Goal: Task Accomplishment & Management: Manage account settings

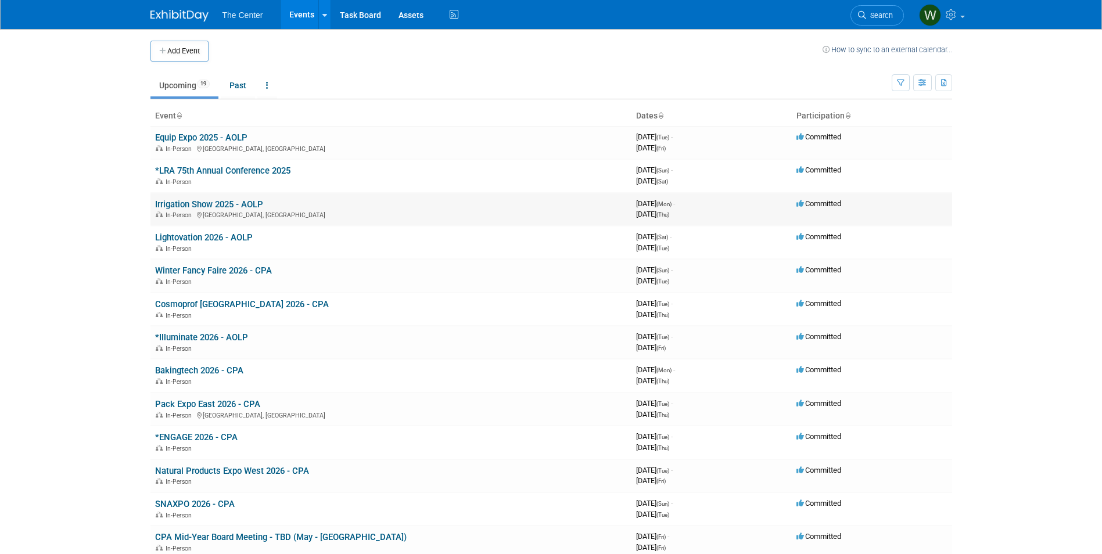
click at [222, 204] on link "Irrigation Show 2025 - AOLP" at bounding box center [209, 204] width 108 height 10
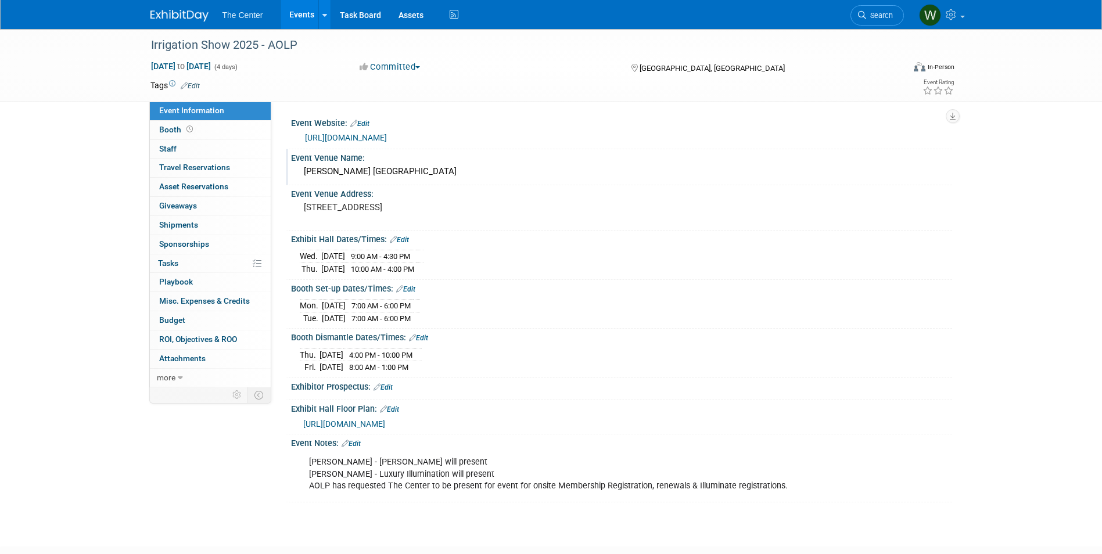
click at [519, 149] on div "Event Venue Name:" at bounding box center [621, 156] width 661 height 15
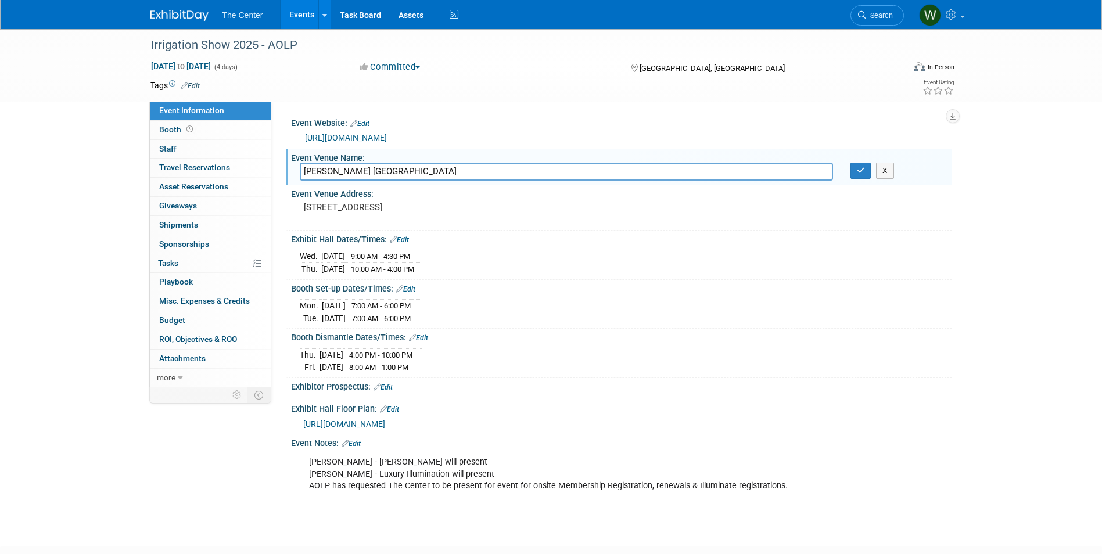
click at [387, 134] on link "https://www.irrigation.org/2025Show/About/2025Show/About/About.aspx?hkey=83eb81…" at bounding box center [346, 137] width 82 height 9
click at [309, 14] on link "Events" at bounding box center [302, 14] width 42 height 29
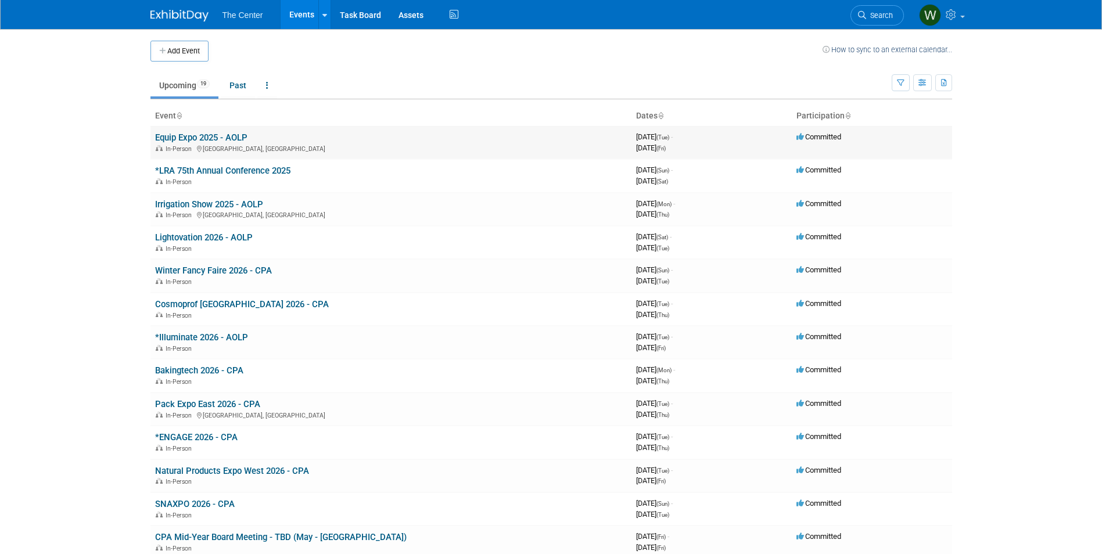
click at [196, 137] on link "Equip Expo 2025 - AOLP" at bounding box center [201, 137] width 92 height 10
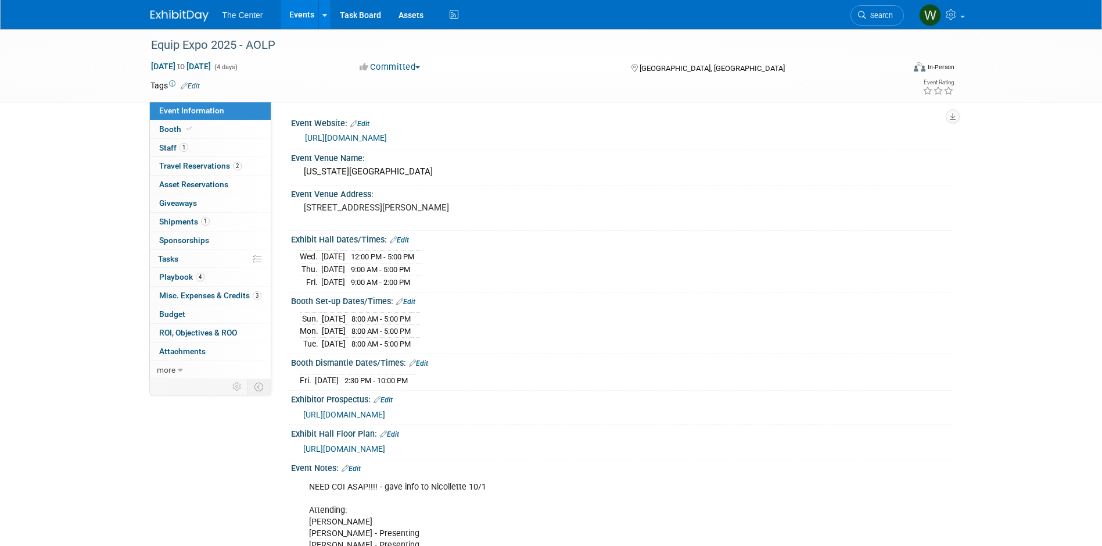
click at [387, 142] on link "https://www.equipexposition.com/?utm_source=google&utm_medium=cpc&utm_campaign=…" at bounding box center [346, 137] width 82 height 9
click at [291, 7] on link "Events" at bounding box center [302, 14] width 42 height 29
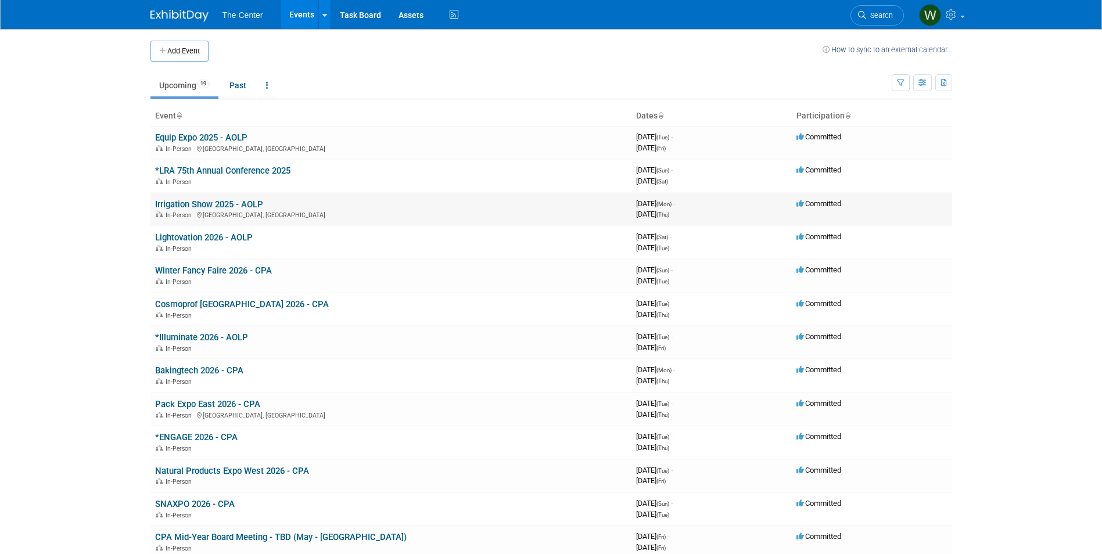
click at [195, 199] on link "Irrigation Show 2025 - AOLP" at bounding box center [209, 204] width 108 height 10
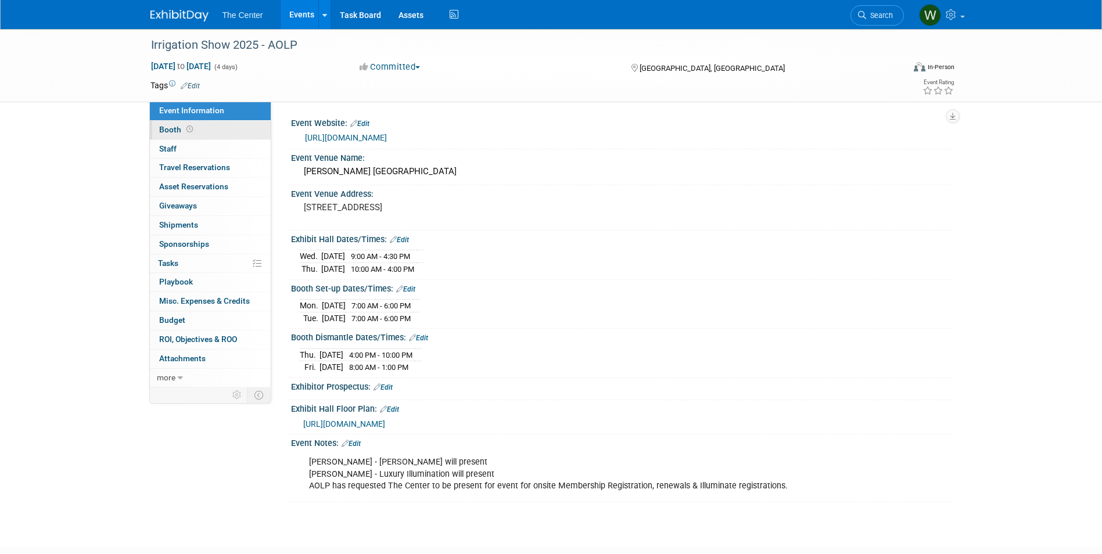
click at [212, 127] on link "Booth" at bounding box center [210, 130] width 121 height 19
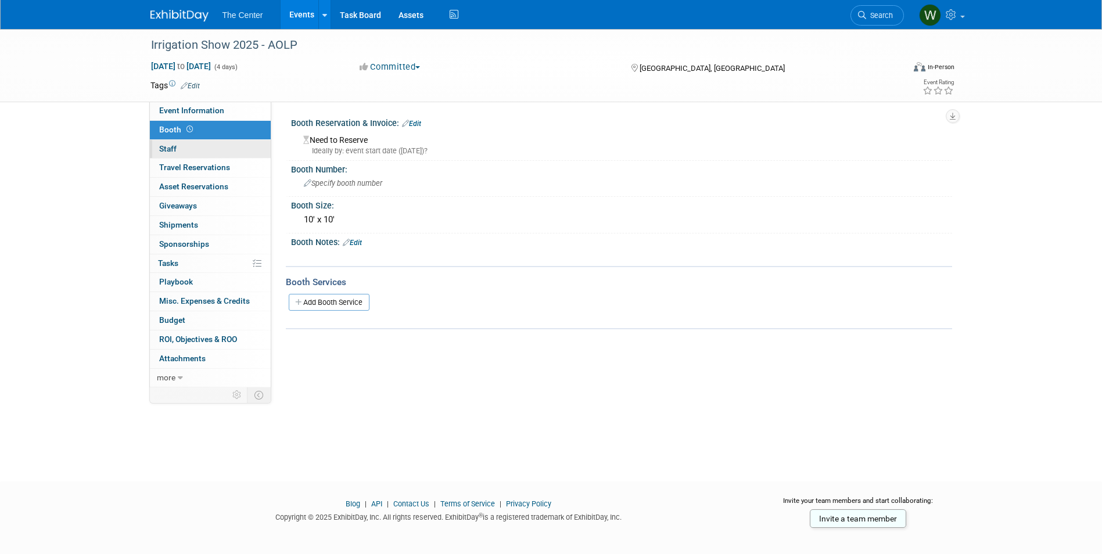
click at [205, 149] on link "0 Staff 0" at bounding box center [210, 149] width 121 height 19
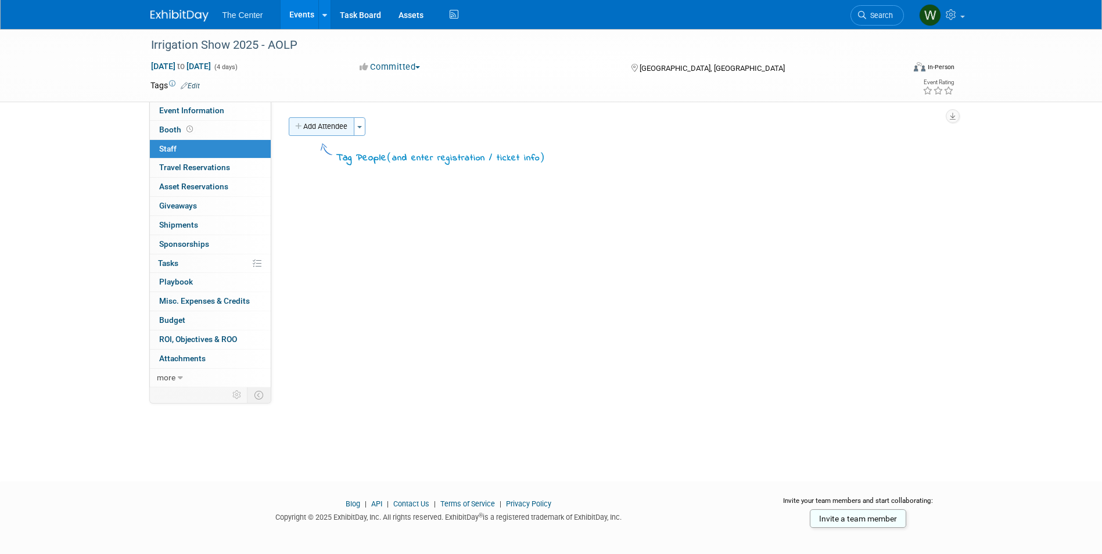
click at [329, 127] on button "Add Attendee" at bounding box center [322, 126] width 66 height 19
select select "848039a9-a42a-4fbd-a3f6-8cae6fac914a"
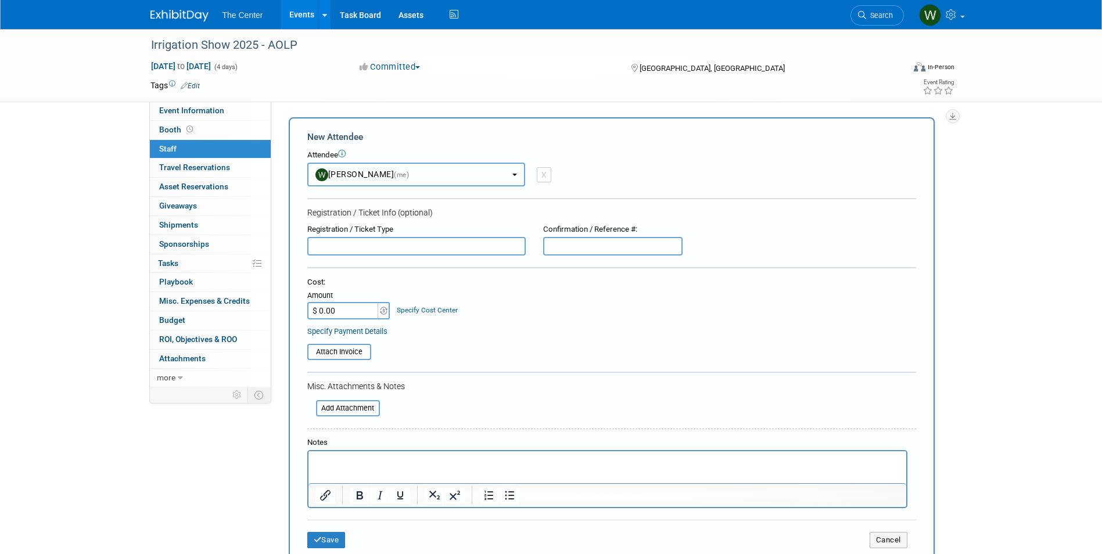
click at [512, 170] on button "Whitney Mueller (me)" at bounding box center [416, 175] width 218 height 24
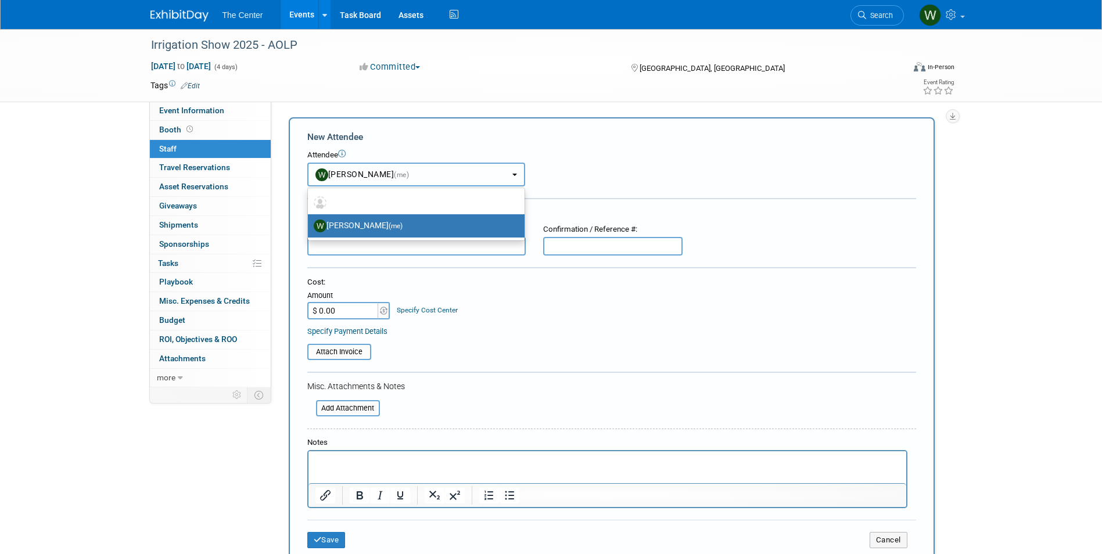
click at [512, 170] on button "Whitney Mueller (me)" at bounding box center [416, 175] width 218 height 24
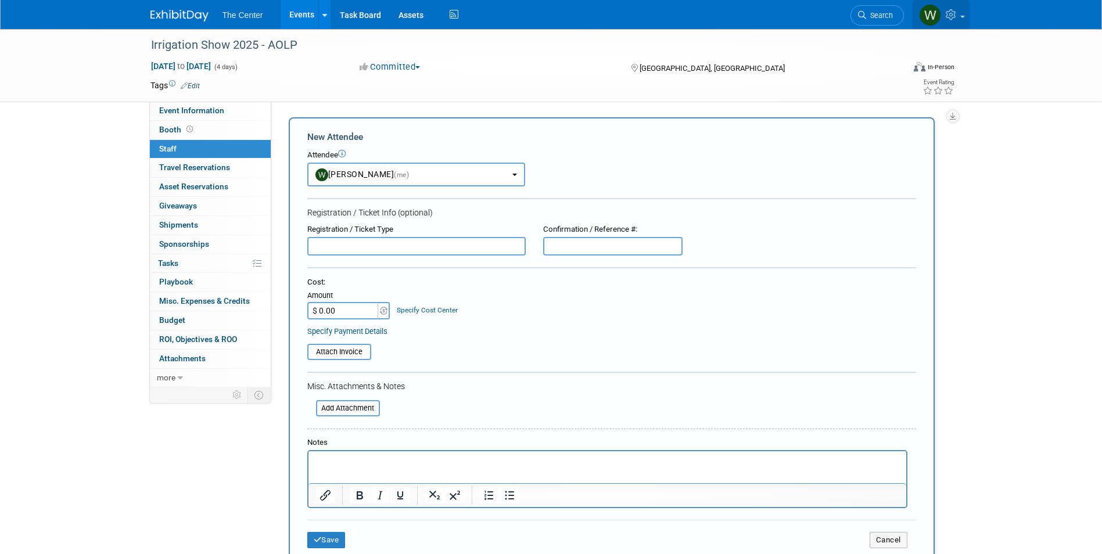
click at [960, 13] on link at bounding box center [941, 14] width 57 height 29
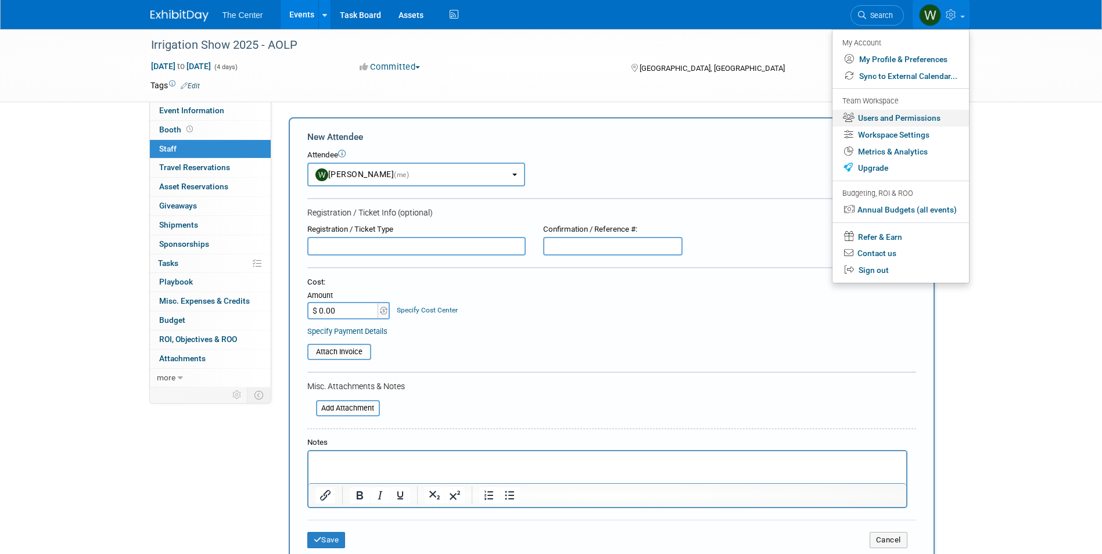
click at [901, 118] on link "Users and Permissions" at bounding box center [901, 118] width 137 height 17
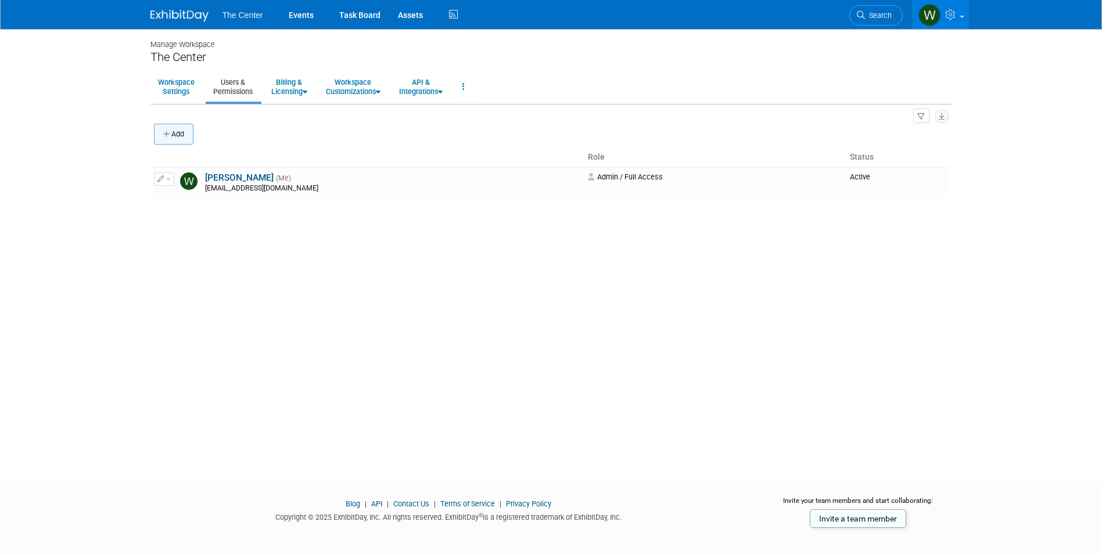
click at [191, 139] on button "Add" at bounding box center [174, 134] width 40 height 21
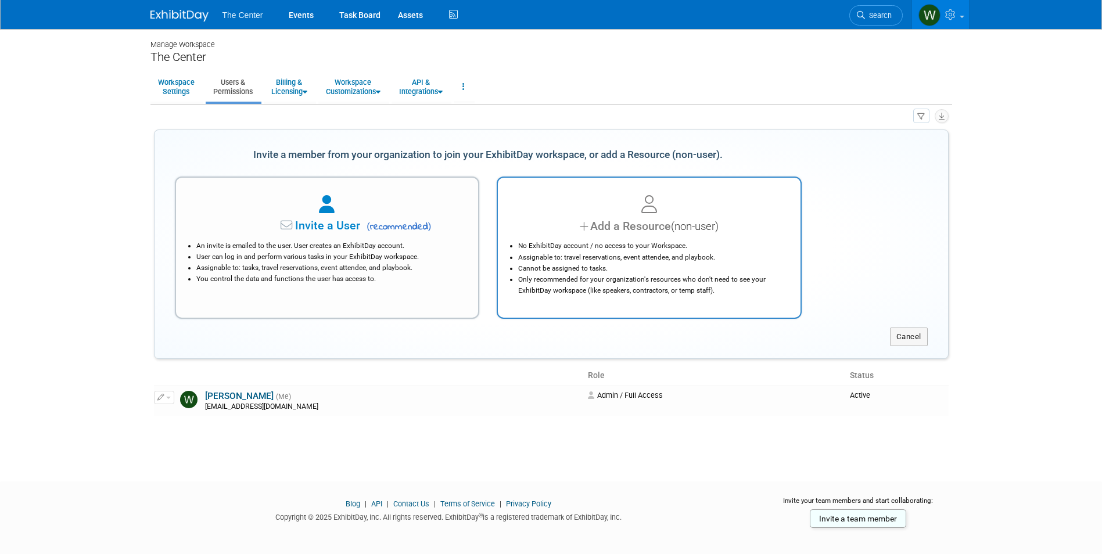
click at [610, 224] on div "Add a Resource (non-user)" at bounding box center [649, 226] width 274 height 17
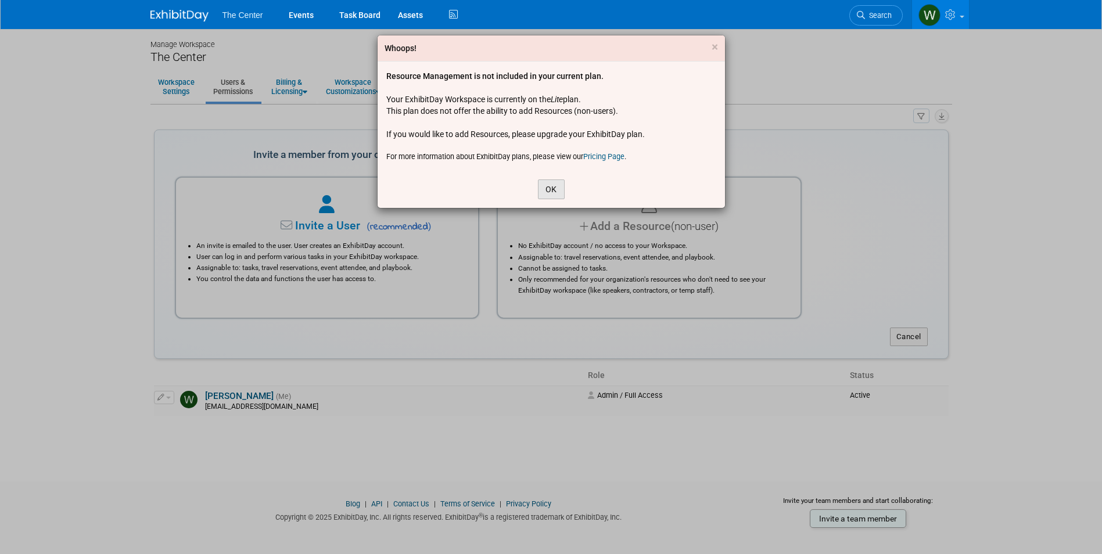
click at [554, 189] on button "OK" at bounding box center [551, 190] width 27 height 20
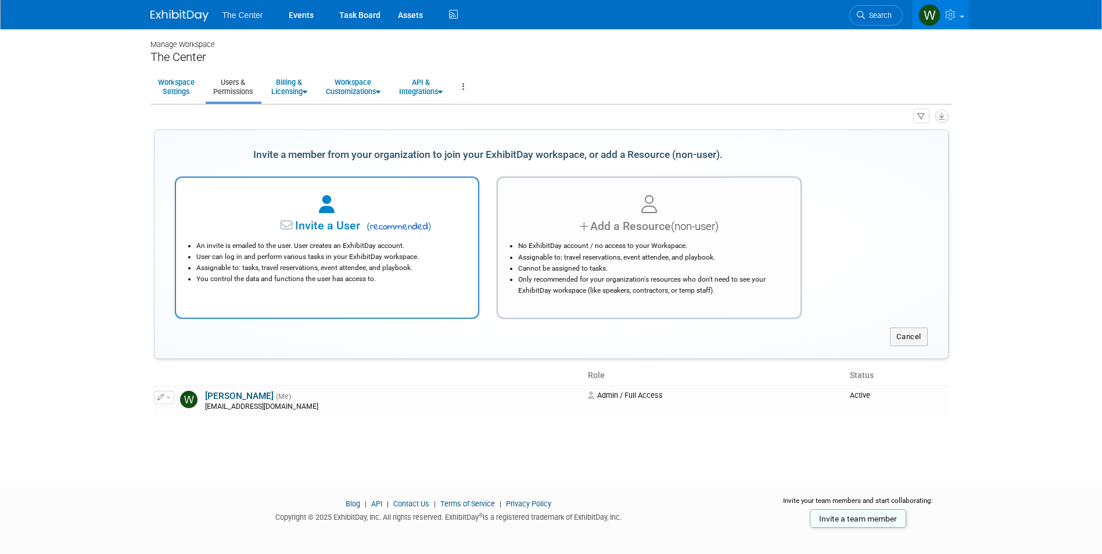
click at [310, 219] on span "Invite a User" at bounding box center [292, 225] width 138 height 13
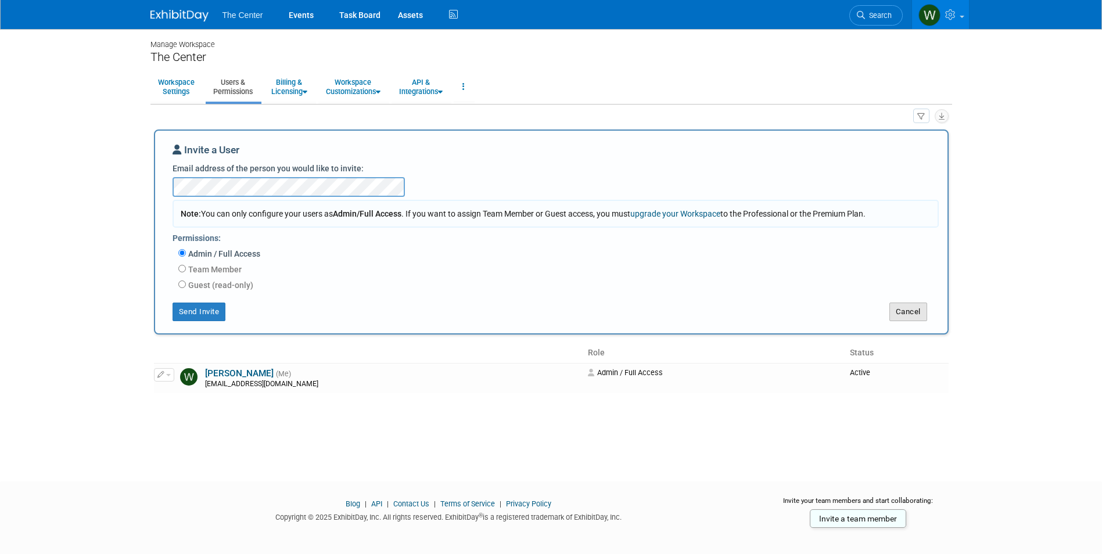
click at [909, 314] on button "Cancel" at bounding box center [909, 312] width 38 height 19
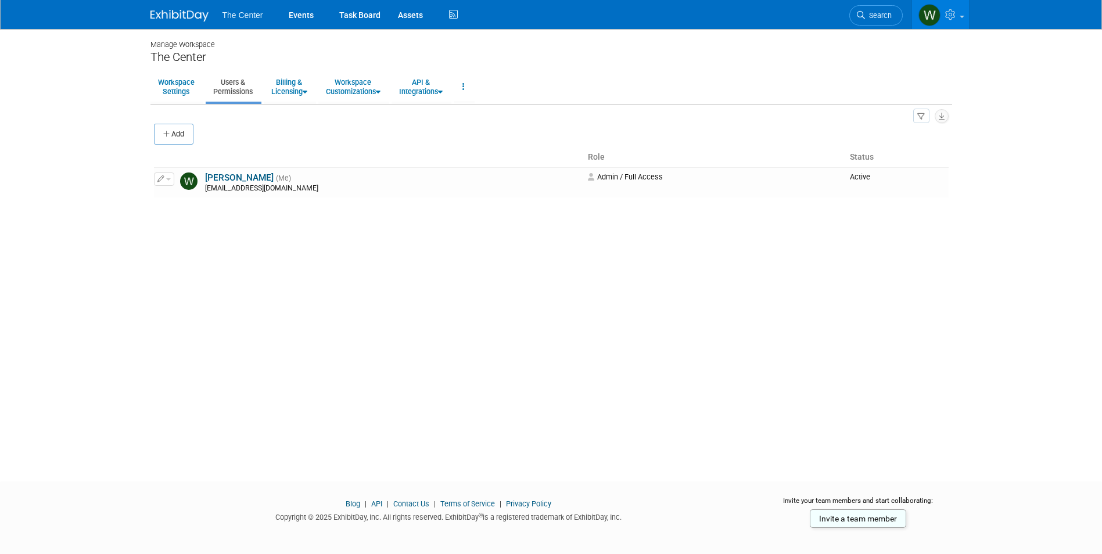
click at [305, 219] on div "Manage Workspace The Center Workspace Settings Users & Permissions Billing & Li…" at bounding box center [551, 245] width 819 height 432
click at [180, 139] on button "Add" at bounding box center [174, 134] width 40 height 21
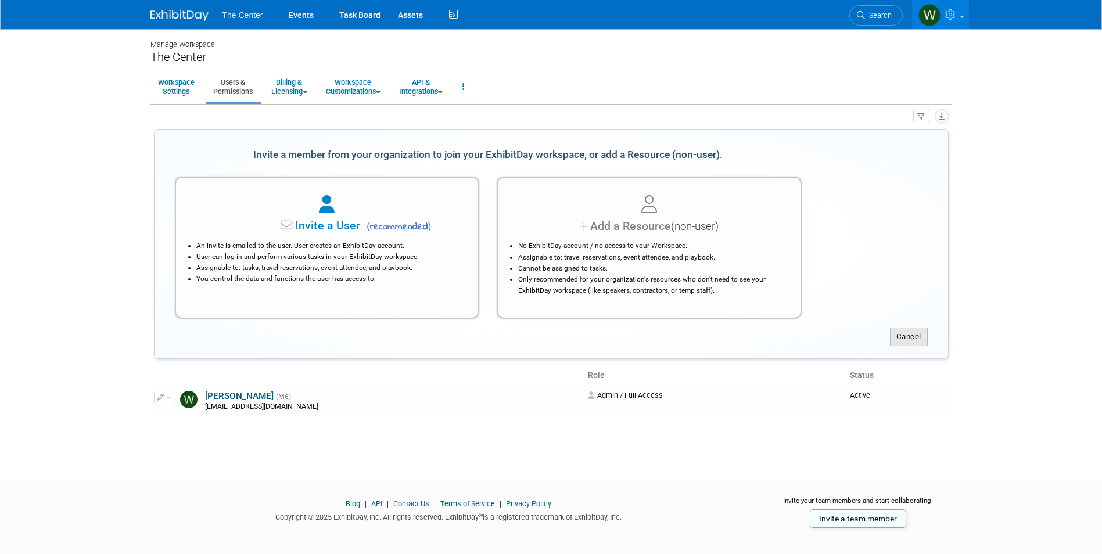
click at [906, 336] on button "Cancel" at bounding box center [909, 337] width 38 height 19
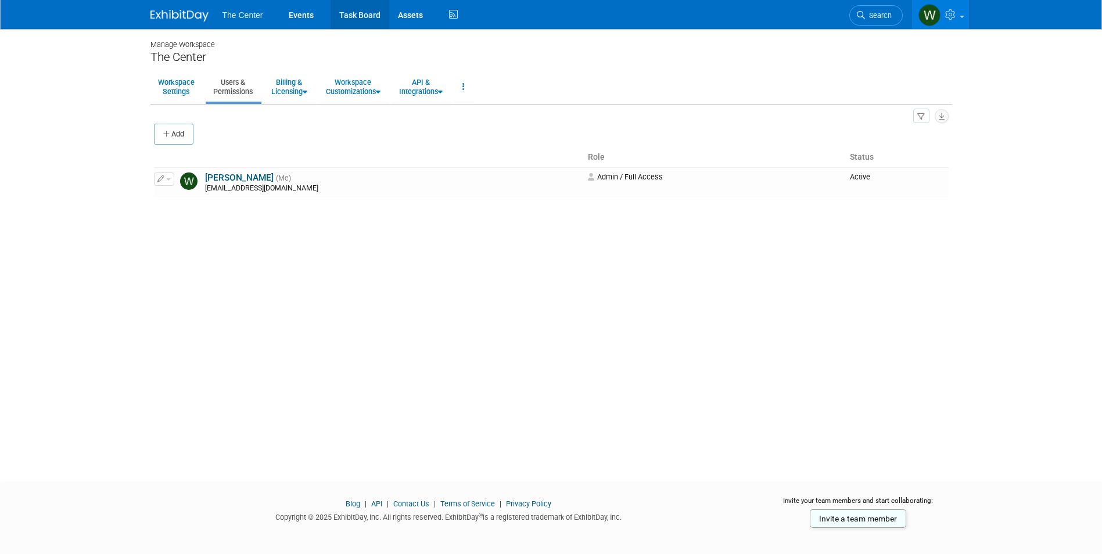
click at [366, 9] on link "Task Board" at bounding box center [360, 14] width 59 height 29
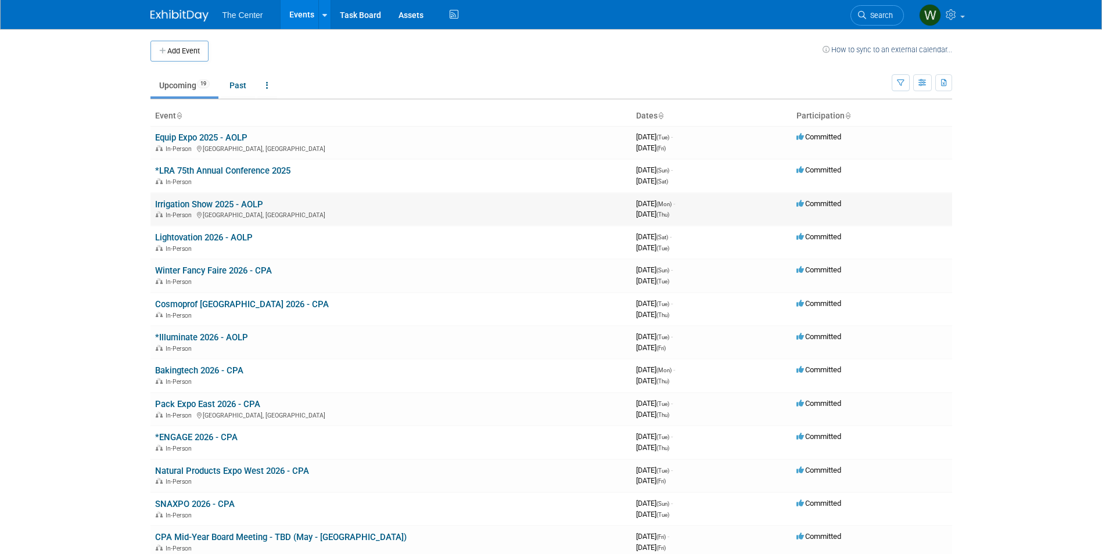
click at [187, 202] on link "Irrigation Show 2025 - AOLP" at bounding box center [209, 204] width 108 height 10
